Goal: Task Accomplishment & Management: Use online tool/utility

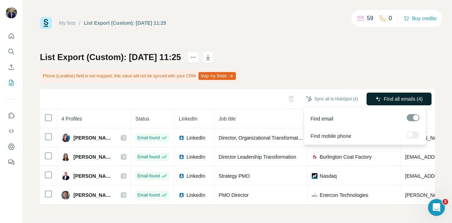
click at [384, 101] on span "Find all emails (4)" at bounding box center [403, 98] width 39 height 7
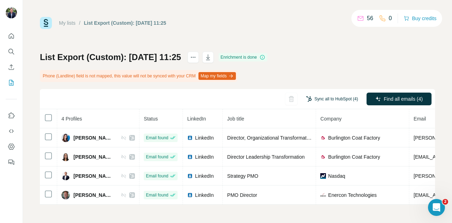
click at [339, 97] on button "Sync all to HubSpot (4)" at bounding box center [333, 99] width 62 height 11
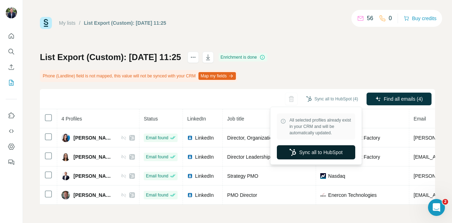
click at [317, 155] on button "Sync all to HubSpot" at bounding box center [316, 152] width 78 height 14
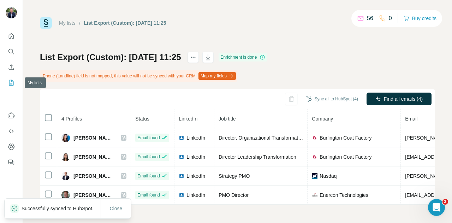
click at [9, 83] on icon "My lists" at bounding box center [11, 83] width 5 height 6
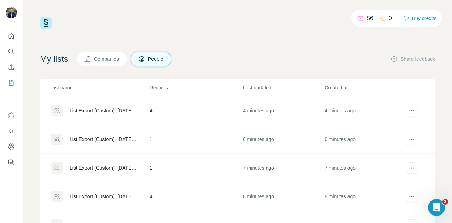
click at [113, 137] on div "List Export (Custom): [DATE] 11:23" at bounding box center [104, 139] width 68 height 7
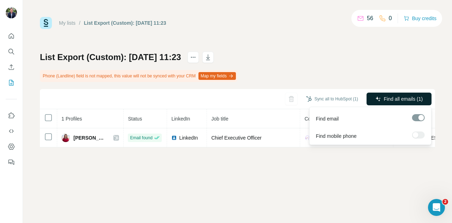
click at [393, 103] on button "Find all emails (1)" at bounding box center [399, 99] width 65 height 13
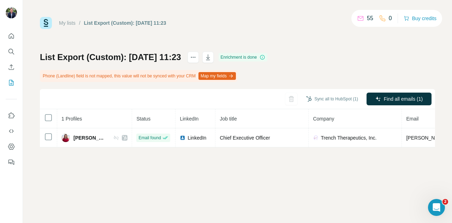
click at [346, 104] on div "Sync all to HubSpot (1)" at bounding box center [333, 99] width 62 height 13
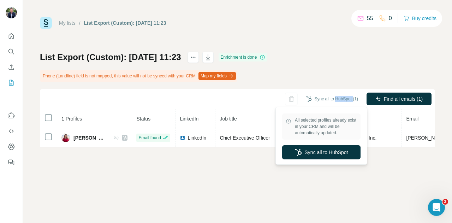
click at [346, 104] on div "Sync all to HubSpot (1)" at bounding box center [333, 99] width 62 height 13
click at [338, 148] on button "Sync all to HubSpot" at bounding box center [321, 152] width 78 height 14
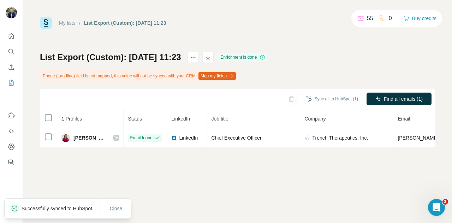
click at [125, 209] on button "Close" at bounding box center [116, 208] width 23 height 13
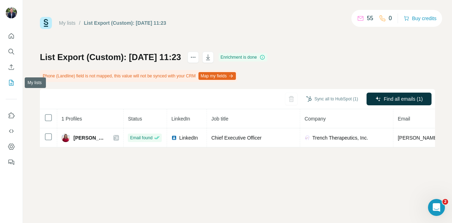
click at [14, 82] on icon "My lists" at bounding box center [11, 82] width 7 height 7
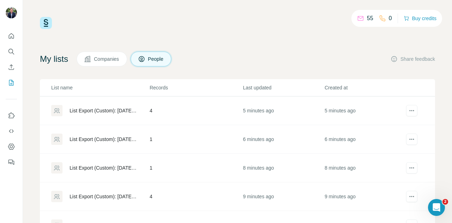
click at [109, 166] on div "List Export (Custom): [DATE] 11:22" at bounding box center [104, 167] width 68 height 7
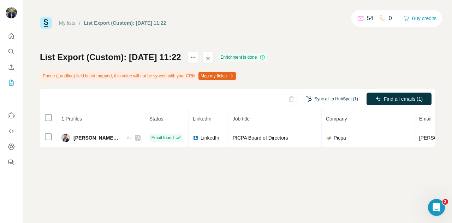
click at [340, 98] on button "Sync all to HubSpot (1)" at bounding box center [333, 99] width 62 height 11
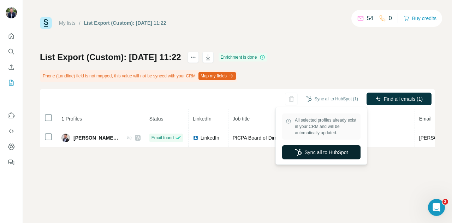
click at [333, 147] on button "Sync all to HubSpot" at bounding box center [321, 152] width 78 height 14
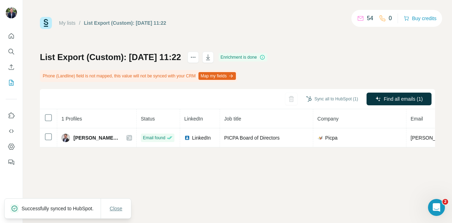
click at [117, 202] on button "Close" at bounding box center [116, 208] width 23 height 13
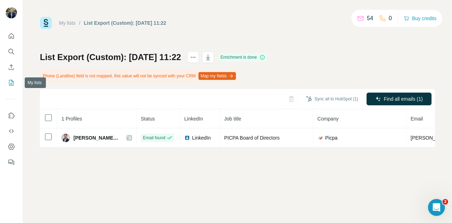
click at [10, 86] on icon "My lists" at bounding box center [11, 82] width 7 height 7
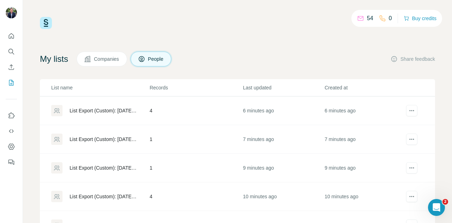
click at [112, 191] on div "List Export (Custom): [DATE] 11:21" at bounding box center [100, 196] width 98 height 11
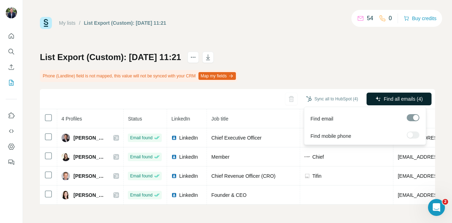
click at [384, 96] on span "Find all emails (4)" at bounding box center [403, 98] width 39 height 7
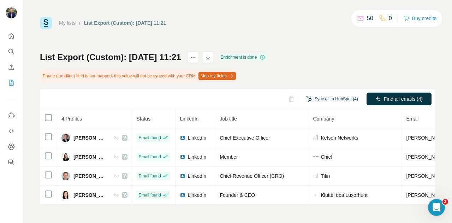
click at [346, 99] on button "Sync all to HubSpot (4)" at bounding box center [333, 99] width 62 height 11
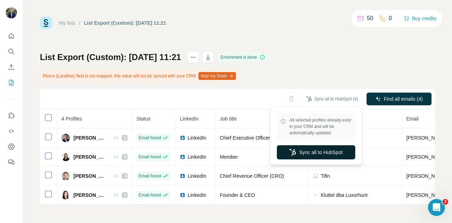
click at [332, 150] on button "Sync all to HubSpot" at bounding box center [316, 152] width 78 height 14
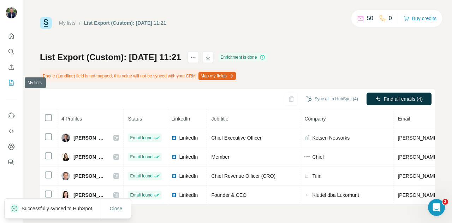
click at [14, 82] on icon "My lists" at bounding box center [11, 82] width 7 height 7
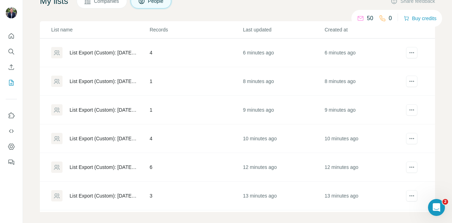
scroll to position [64, 0]
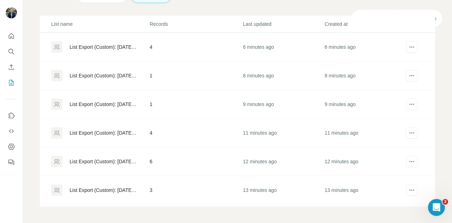
click at [114, 159] on div "List Export (Custom): [DATE] 11:20" at bounding box center [104, 161] width 68 height 7
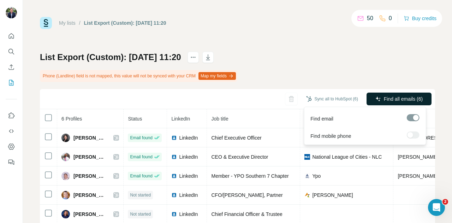
click at [399, 95] on span "Find all emails (6)" at bounding box center [403, 98] width 39 height 7
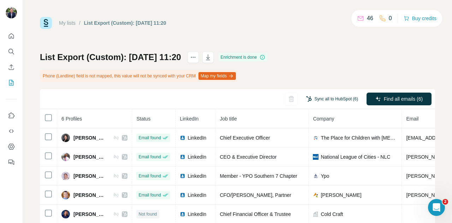
click at [334, 99] on button "Sync all to HubSpot (6)" at bounding box center [333, 99] width 62 height 11
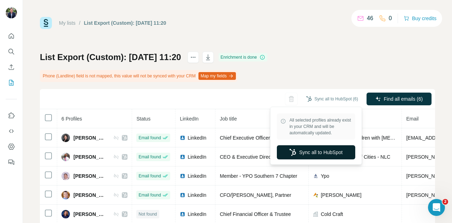
click at [317, 154] on button "Sync all to HubSpot" at bounding box center [316, 152] width 78 height 14
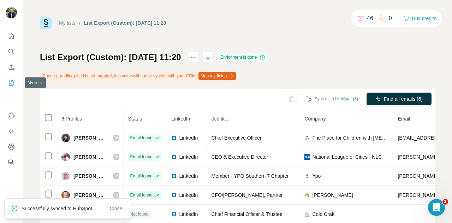
click at [8, 85] on icon "My lists" at bounding box center [11, 82] width 7 height 7
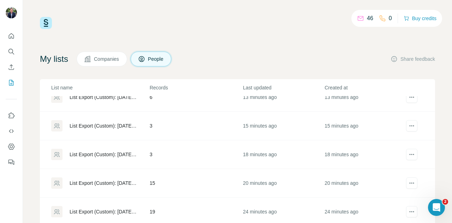
scroll to position [129, 0]
click at [107, 211] on div "List Export (Custom): [DATE] 11:09" at bounding box center [104, 210] width 68 height 7
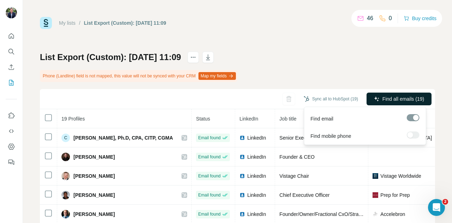
click at [383, 96] on span "Find all emails (19)" at bounding box center [404, 98] width 42 height 7
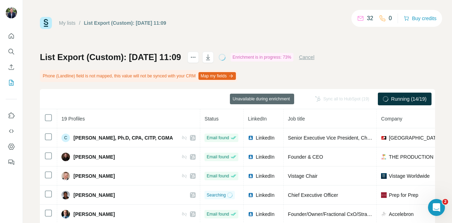
click at [334, 99] on div "Sync all to HubSpot (19)" at bounding box center [342, 99] width 64 height 13
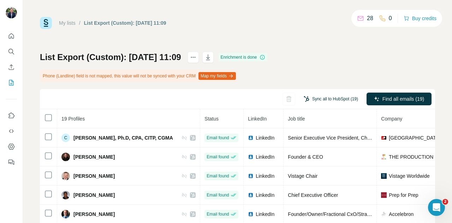
click at [334, 101] on button "Sync all to HubSpot (19)" at bounding box center [331, 99] width 64 height 11
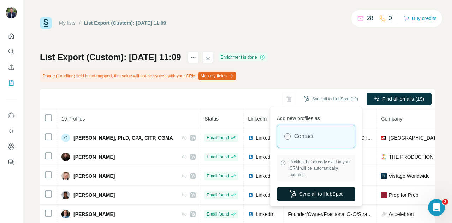
click at [320, 192] on button "Sync all to HubSpot" at bounding box center [316, 194] width 78 height 14
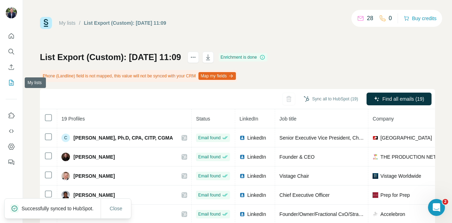
click at [12, 83] on icon "My lists" at bounding box center [12, 82] width 4 height 5
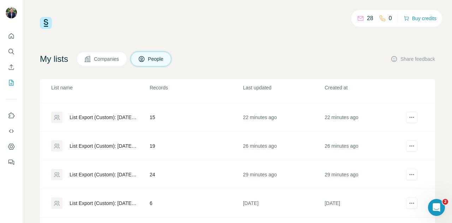
scroll to position [192, 0]
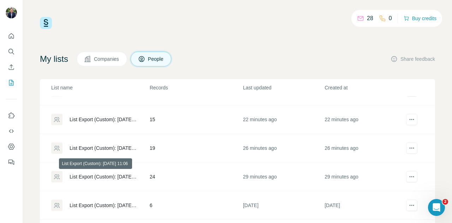
click at [103, 173] on div "List Export (Custom): [DATE] 11:06" at bounding box center [104, 176] width 68 height 7
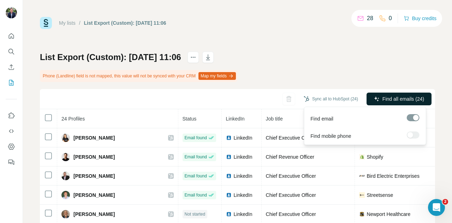
click at [383, 100] on span "Find all emails (24)" at bounding box center [404, 98] width 42 height 7
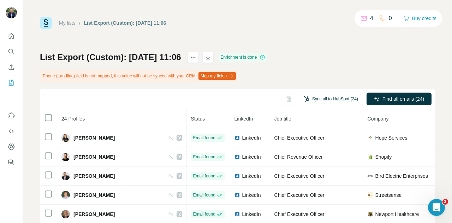
click at [340, 99] on button "Sync all to HubSpot (24)" at bounding box center [331, 99] width 64 height 11
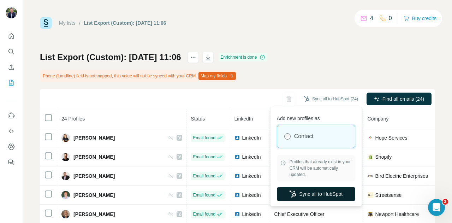
click at [325, 190] on button "Sync all to HubSpot" at bounding box center [316, 194] width 78 height 14
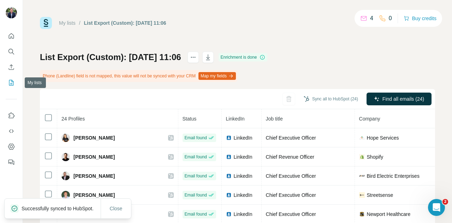
click at [11, 85] on icon "My lists" at bounding box center [11, 83] width 5 height 6
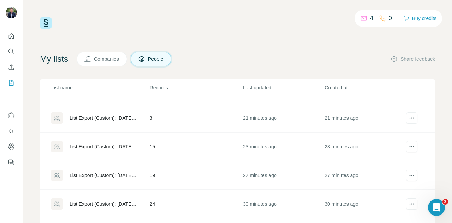
scroll to position [164, 0]
click at [123, 119] on div "List Export (Custom): [DATE] 11:15" at bounding box center [104, 118] width 68 height 7
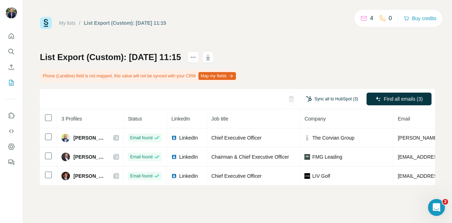
click at [338, 97] on button "Sync all to HubSpot (3)" at bounding box center [333, 99] width 62 height 11
click at [324, 66] on div "List Export (Custom): [DATE] 11:15 Phone (Landline) field is not mapped, this v…" at bounding box center [238, 119] width 396 height 134
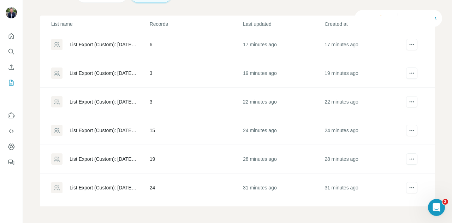
scroll to position [125, 0]
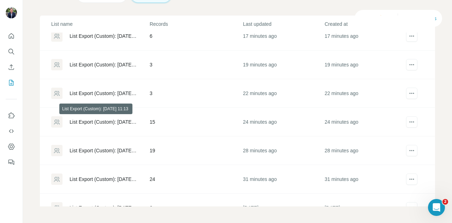
click at [122, 119] on div "List Export (Custom): [DATE] 11:13" at bounding box center [104, 121] width 68 height 7
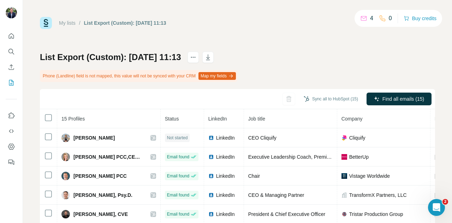
click at [304, 101] on icon "button" at bounding box center [307, 99] width 6 height 6
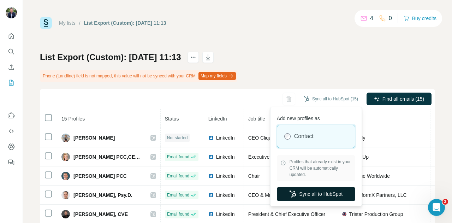
click at [312, 190] on button "Sync all to HubSpot" at bounding box center [316, 194] width 78 height 14
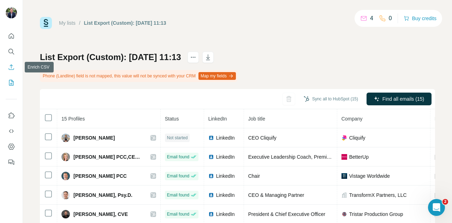
click at [12, 64] on icon "Enrich CSV" at bounding box center [11, 67] width 7 height 7
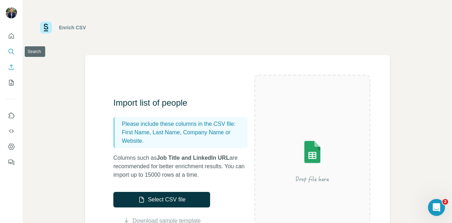
click at [11, 51] on icon "Search" at bounding box center [11, 51] width 7 height 7
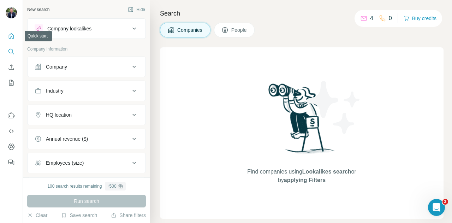
click at [10, 38] on icon "Quick start" at bounding box center [11, 36] width 7 height 7
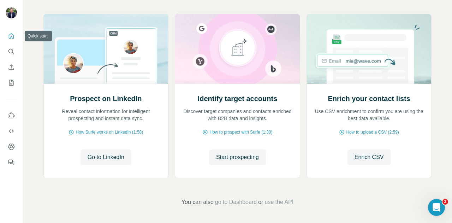
scroll to position [74, 0]
click at [224, 198] on span "go to Dashboard" at bounding box center [236, 202] width 42 height 8
